Goal: Navigation & Orientation: Find specific page/section

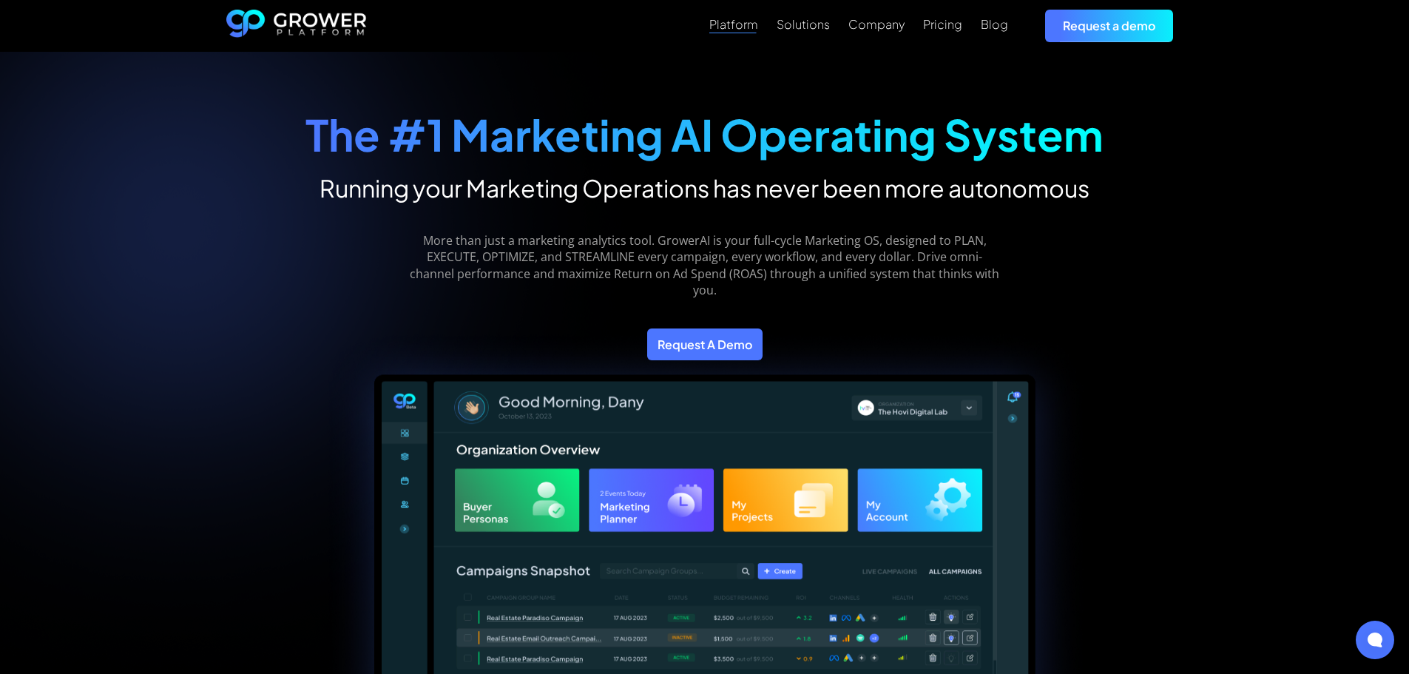
click at [750, 18] on div "Platform" at bounding box center [733, 24] width 49 height 14
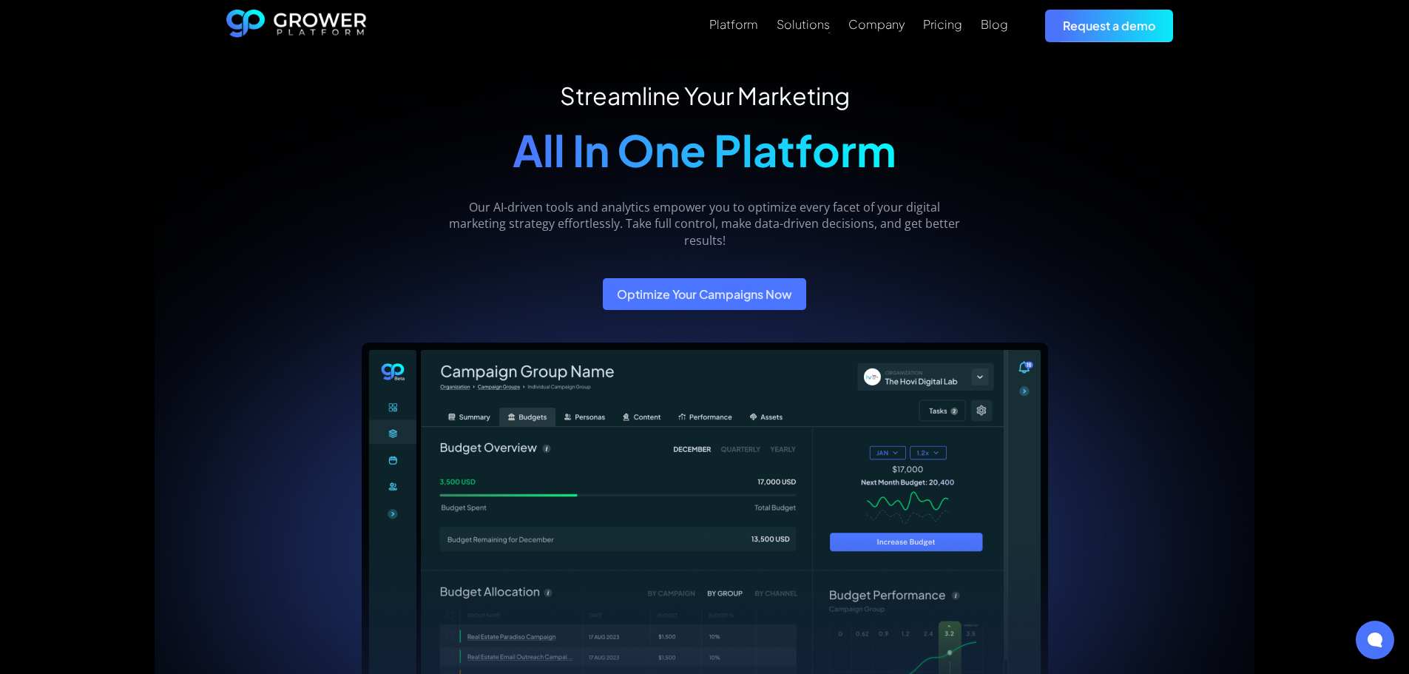
click at [834, 27] on div "Platform Solutions Company Pricing Blog Request a demo" at bounding box center [775, 26] width 816 height 32
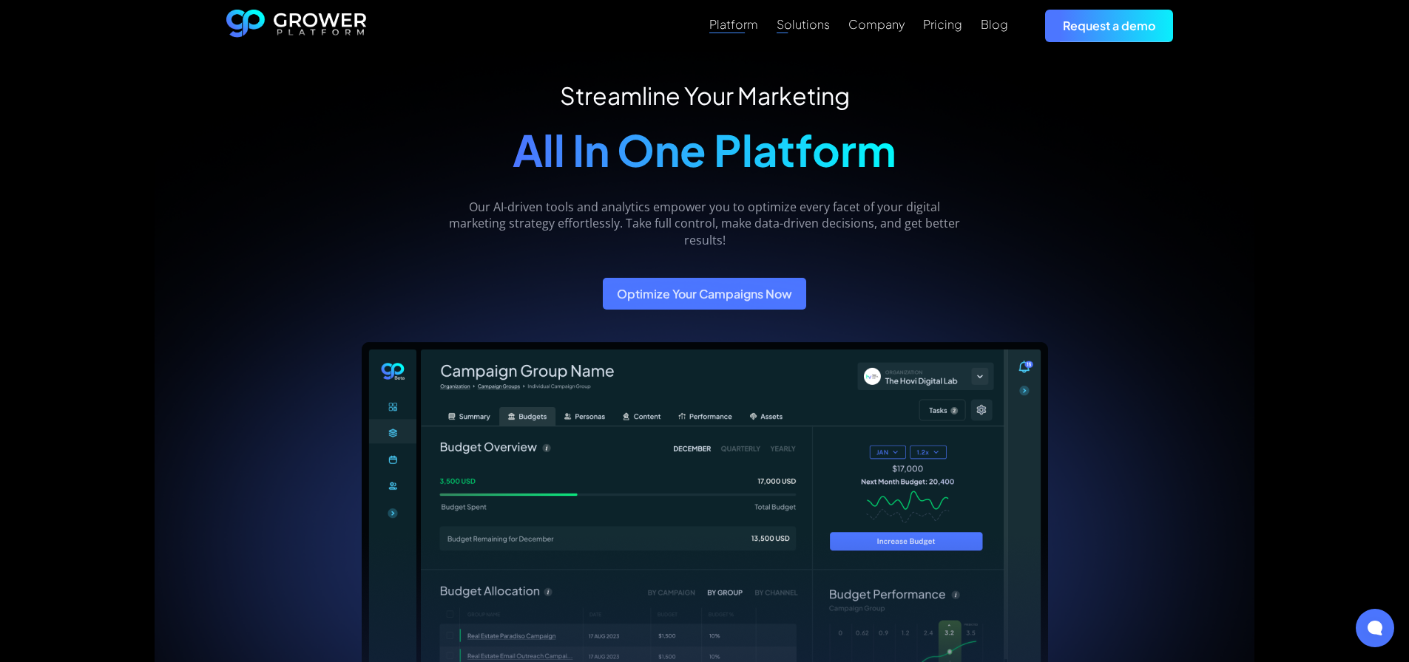
click at [793, 30] on div "Solutions" at bounding box center [802, 24] width 53 height 14
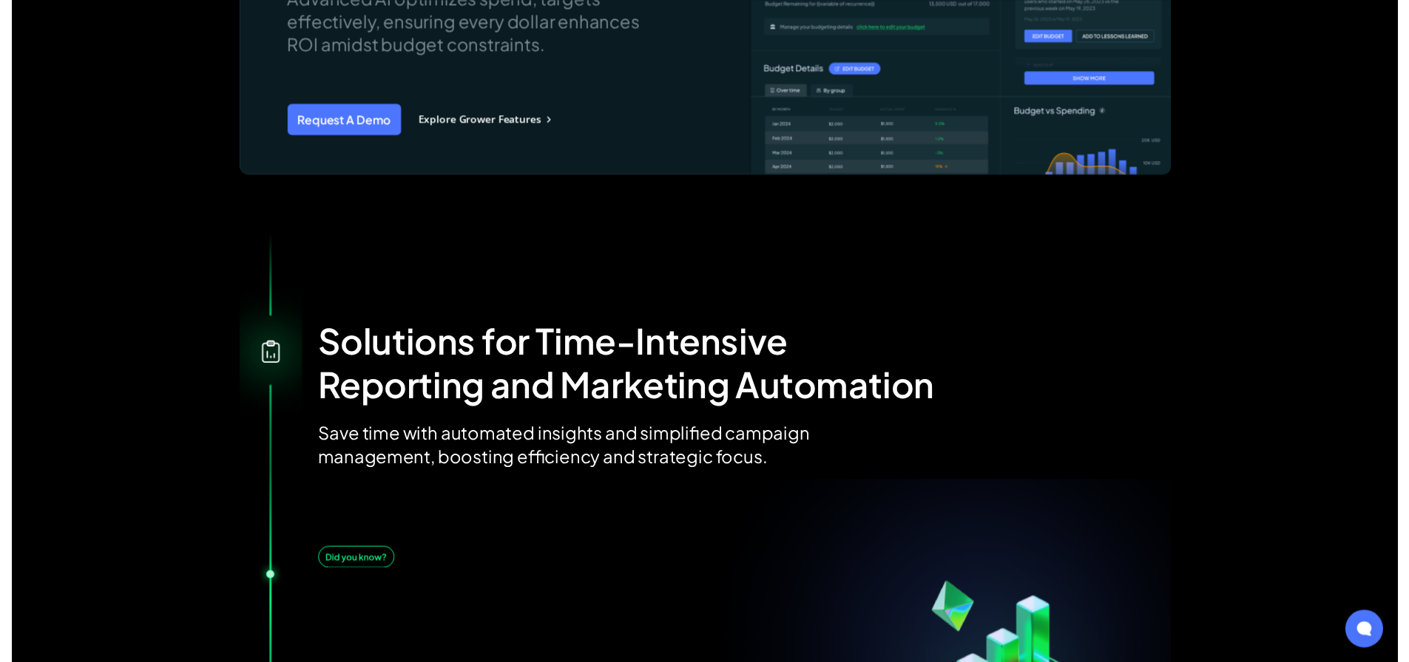
scroll to position [1553, 0]
